Goal: Task Accomplishment & Management: Use online tool/utility

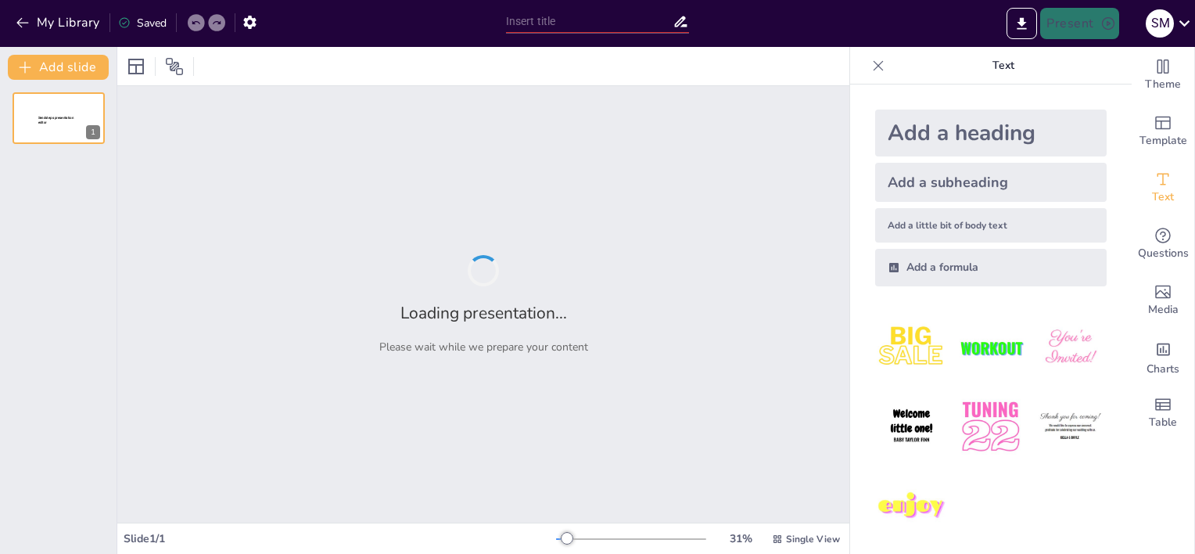
type input "Reflections on Ethics: Learning from the Past to Shape Responsible Research Pra…"
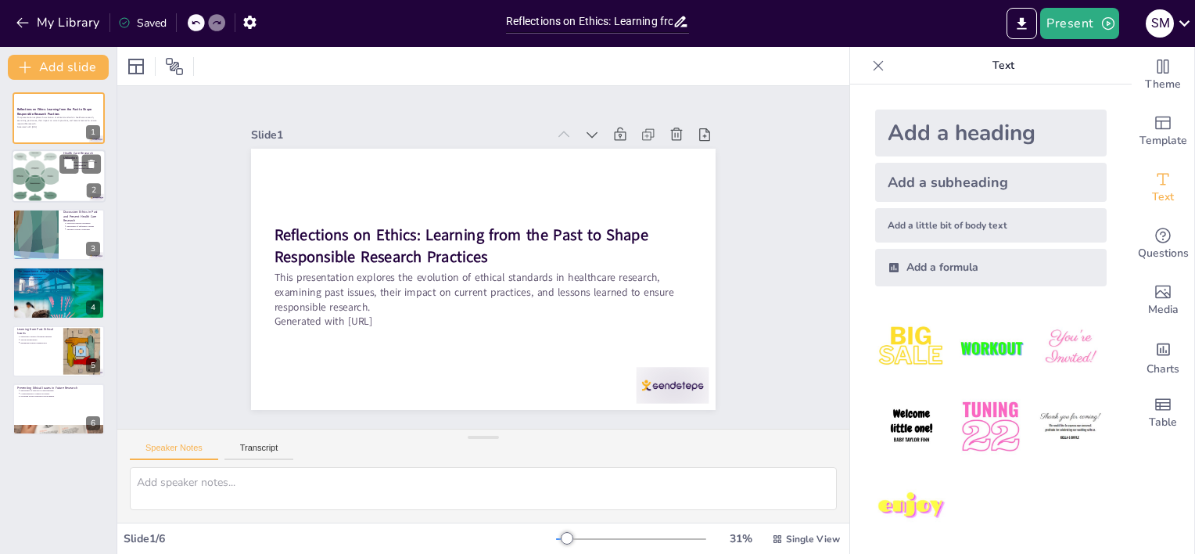
click at [56, 183] on div at bounding box center [34, 176] width 79 height 53
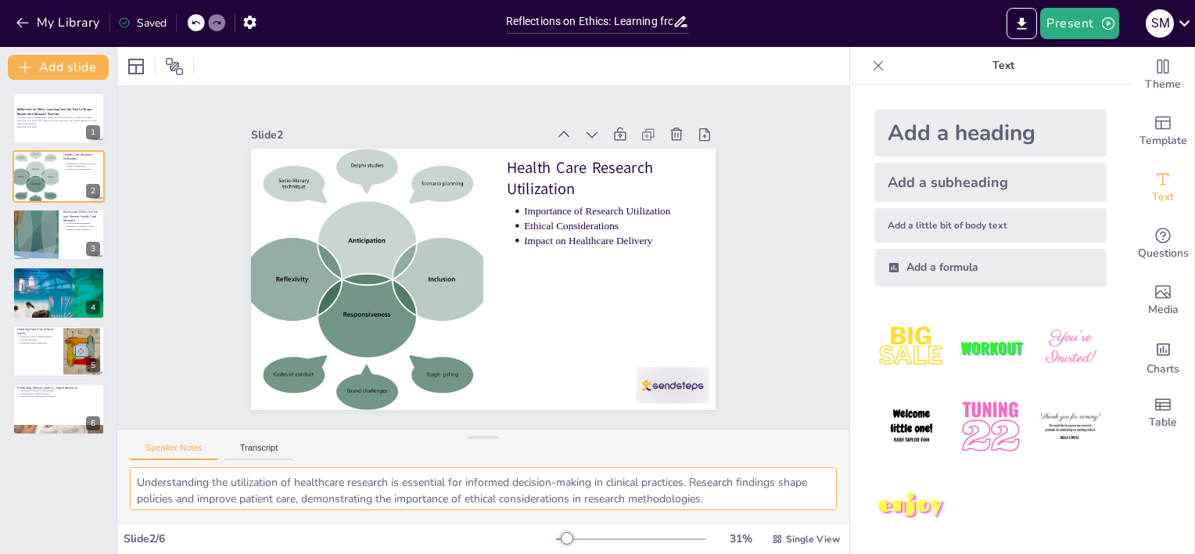
drag, startPoint x: 564, startPoint y: 497, endPoint x: 55, endPoint y: 466, distance: 510.0
click at [36, 467] on div "Document fonts Akatab Recently used Mulish Popular fonts Lato Montserrat Open S…" at bounding box center [597, 300] width 1195 height 507
click at [32, 228] on div at bounding box center [35, 234] width 124 height 53
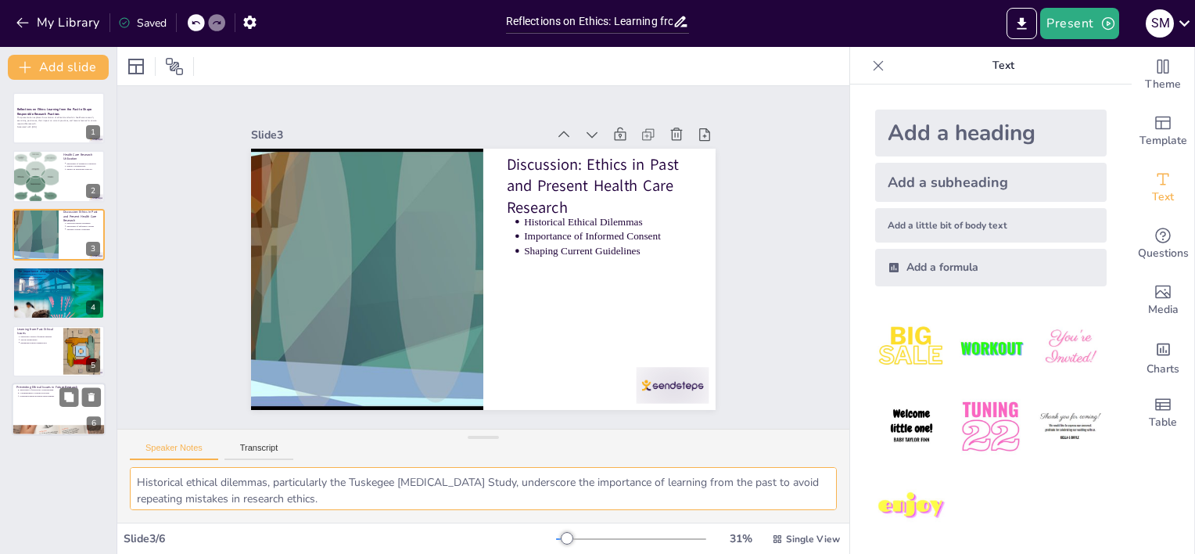
drag, startPoint x: 418, startPoint y: 494, endPoint x: 45, endPoint y: 422, distance: 379.1
click at [45, 423] on div "Document fonts Akatab Recently used Mulish Popular fonts Lato Montserrat Open S…" at bounding box center [597, 300] width 1195 height 507
drag, startPoint x: 136, startPoint y: 479, endPoint x: 744, endPoint y: 537, distance: 611.1
click at [774, 547] on div "Slide 1 Reflections on Ethics: Learning from the Past to Shape Responsible Rese…" at bounding box center [483, 300] width 732 height 507
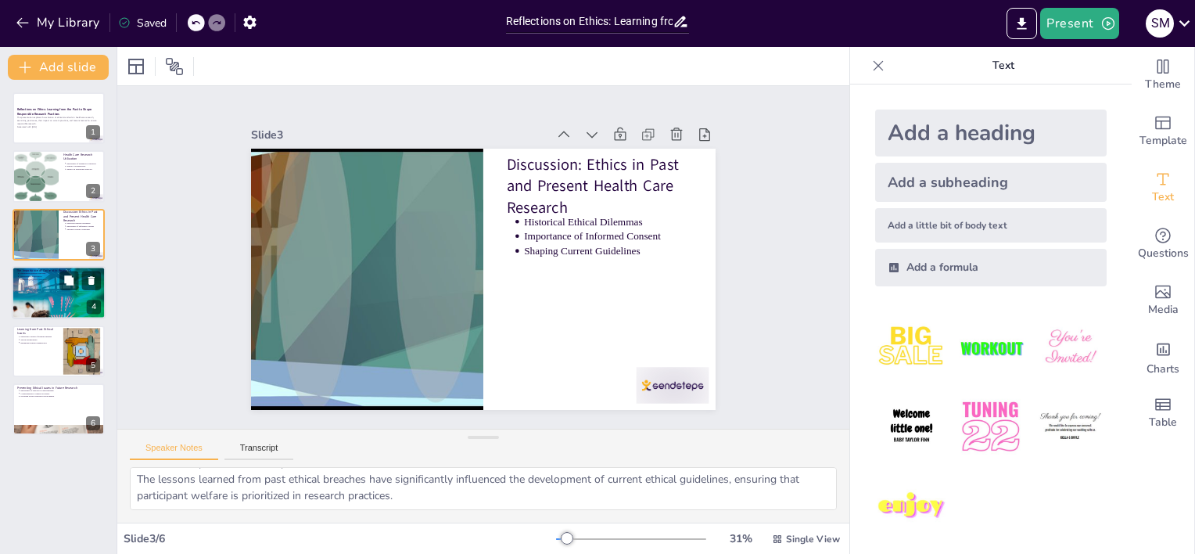
click at [35, 279] on p "Enhancing Research Credibility" at bounding box center [60, 279] width 81 height 3
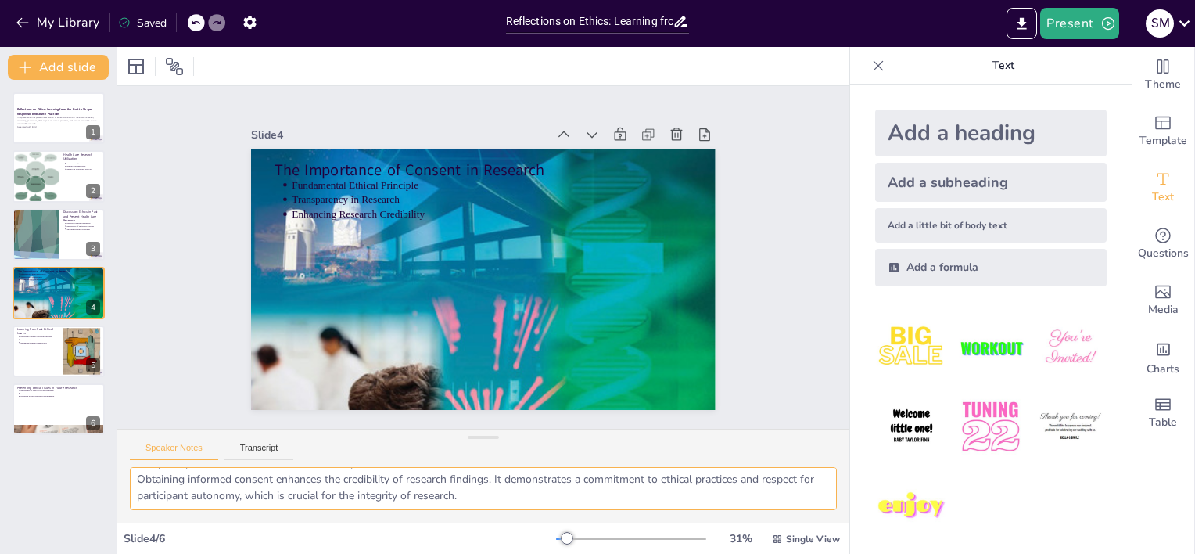
drag, startPoint x: 138, startPoint y: 476, endPoint x: 385, endPoint y: 514, distance: 249.9
click at [892, 531] on div "Document fonts Akatab Recently used Mulish Popular fonts Lato Montserrat Open S…" at bounding box center [597, 300] width 1195 height 507
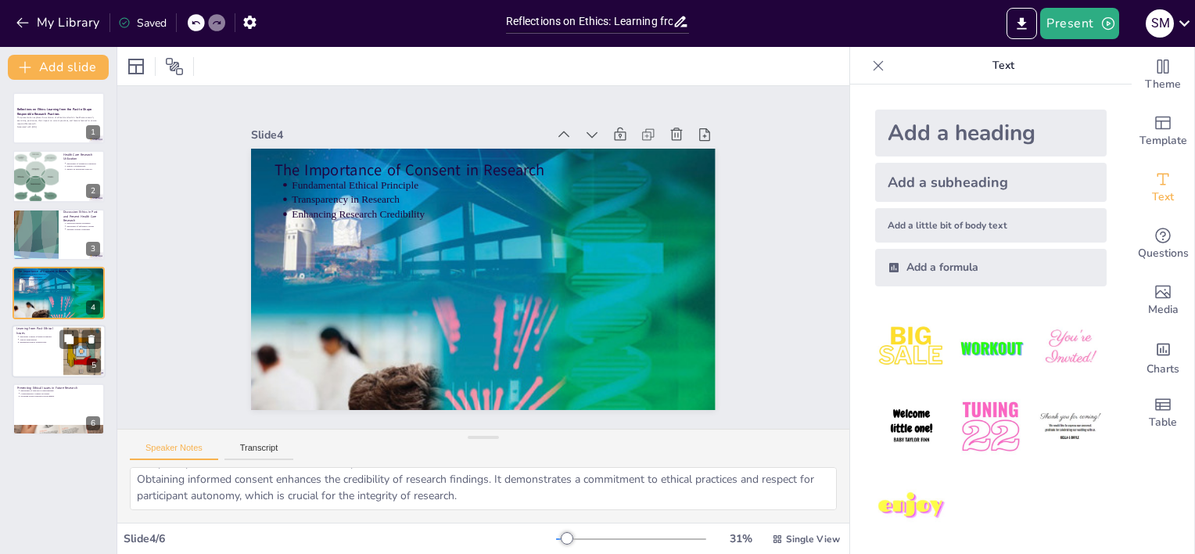
click at [41, 349] on div at bounding box center [59, 351] width 94 height 53
type textarea "Understanding the historical context of ethical failures is crucial for develop…"
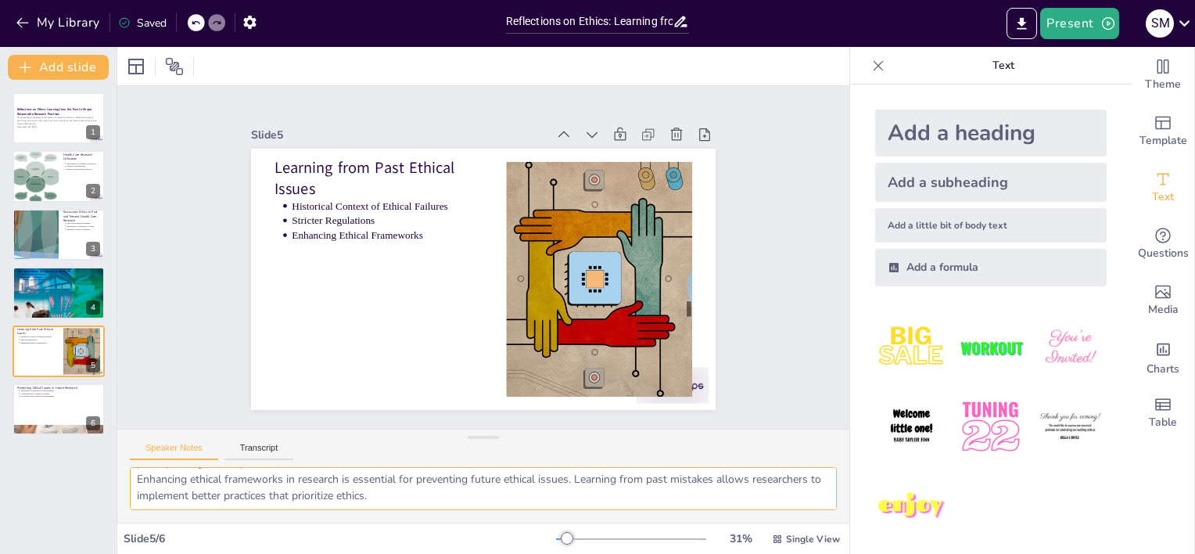
drag, startPoint x: 138, startPoint y: 479, endPoint x: 948, endPoint y: 590, distance: 817.7
click at [948, 553] on html "My Library Saved Reflections on Ethics: Learning from the Past to Shape Respons…" at bounding box center [597, 277] width 1195 height 554
